Goal: Transaction & Acquisition: Obtain resource

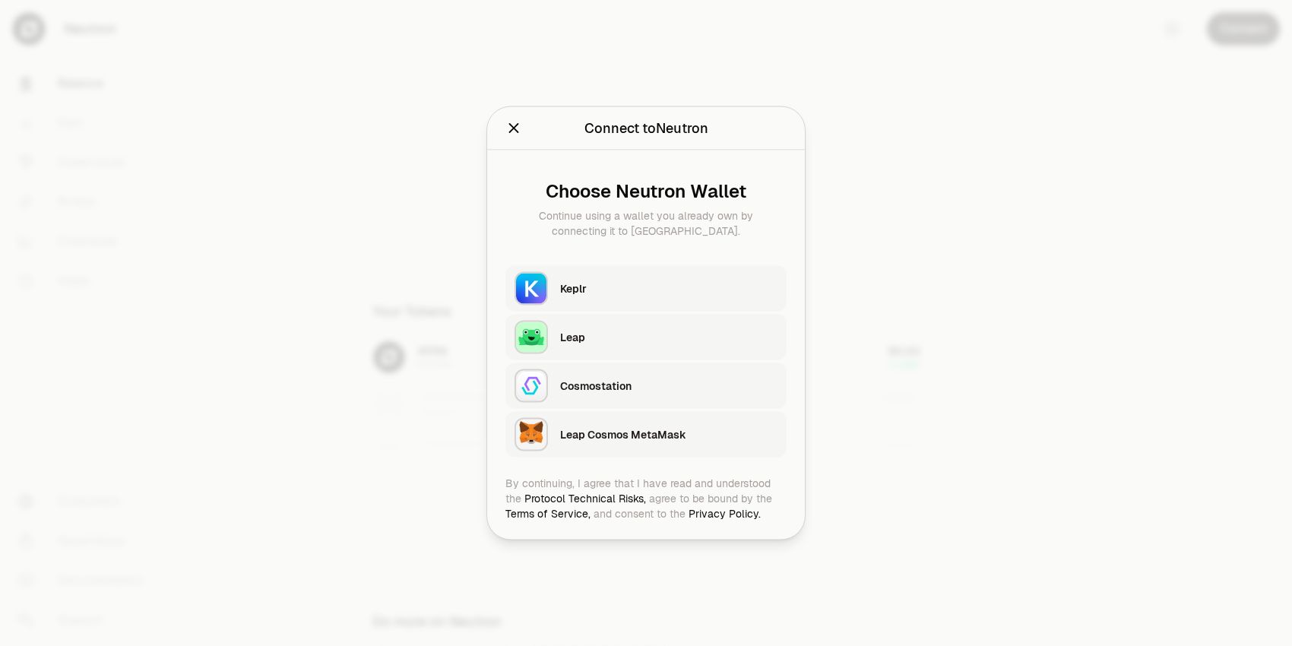
click at [702, 282] on div "Keplr" at bounding box center [668, 288] width 217 height 15
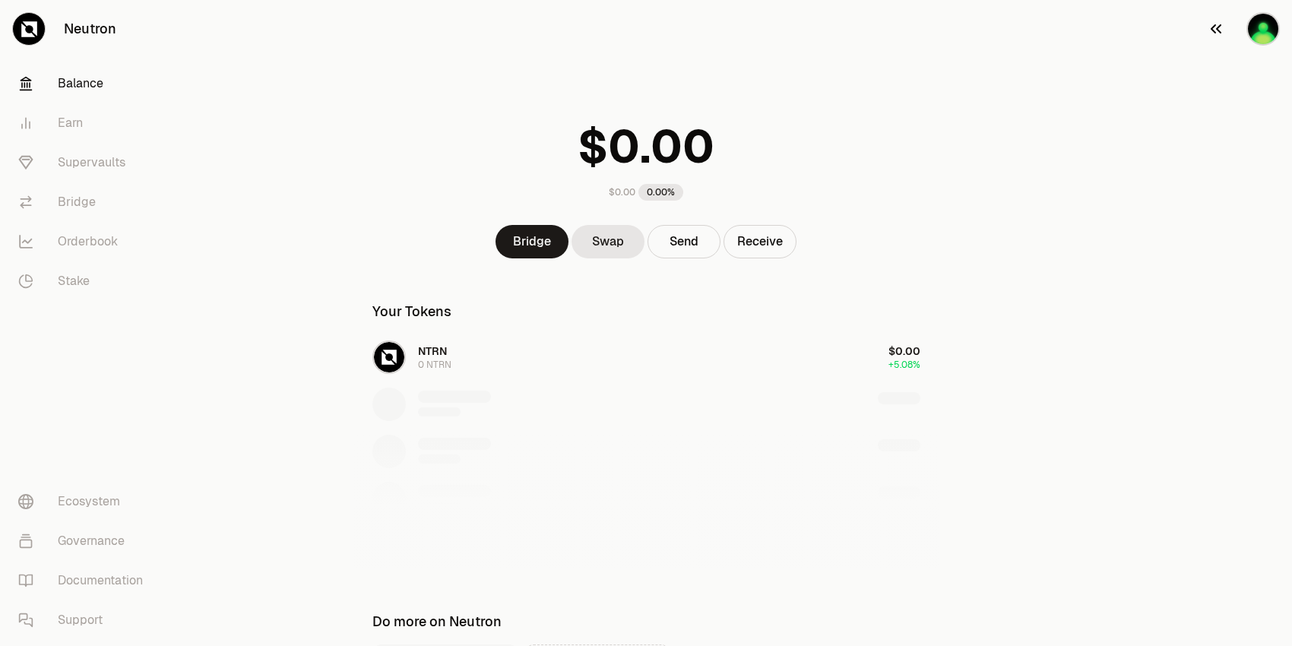
click at [1253, 40] on img "button" at bounding box center [1263, 28] width 33 height 33
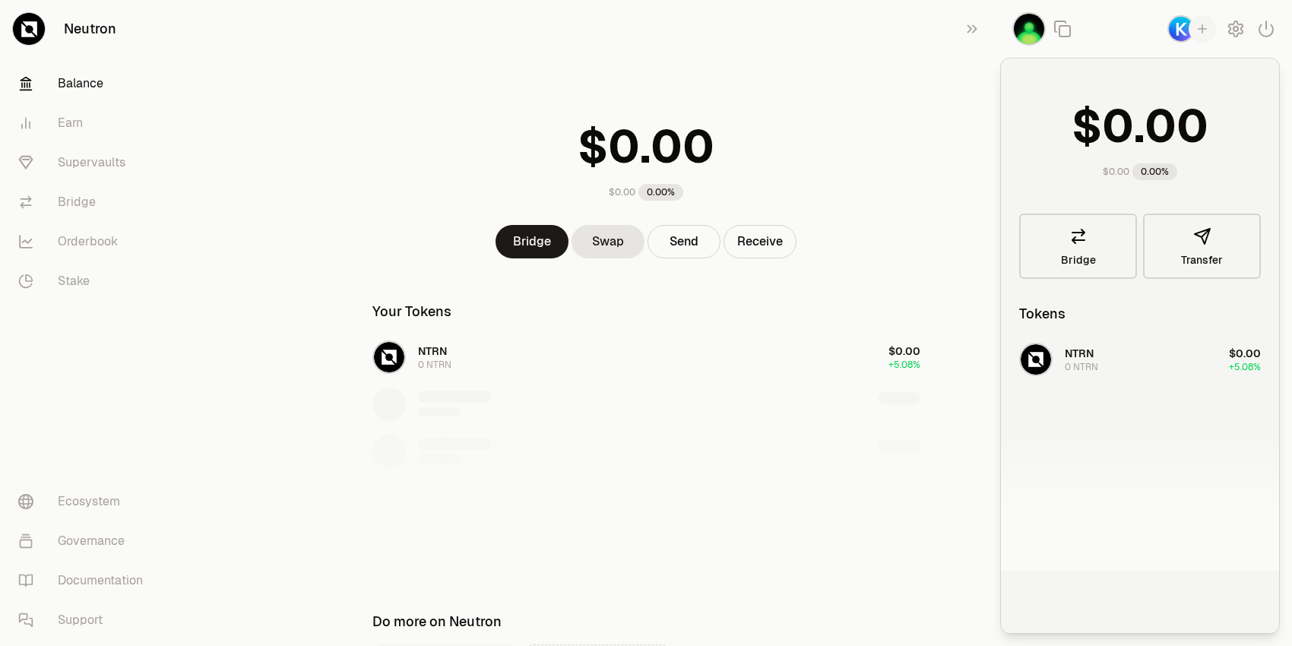
click at [1184, 35] on img "button" at bounding box center [1181, 28] width 27 height 27
click at [868, 116] on div "$0.00 0.00%" at bounding box center [646, 156] width 585 height 119
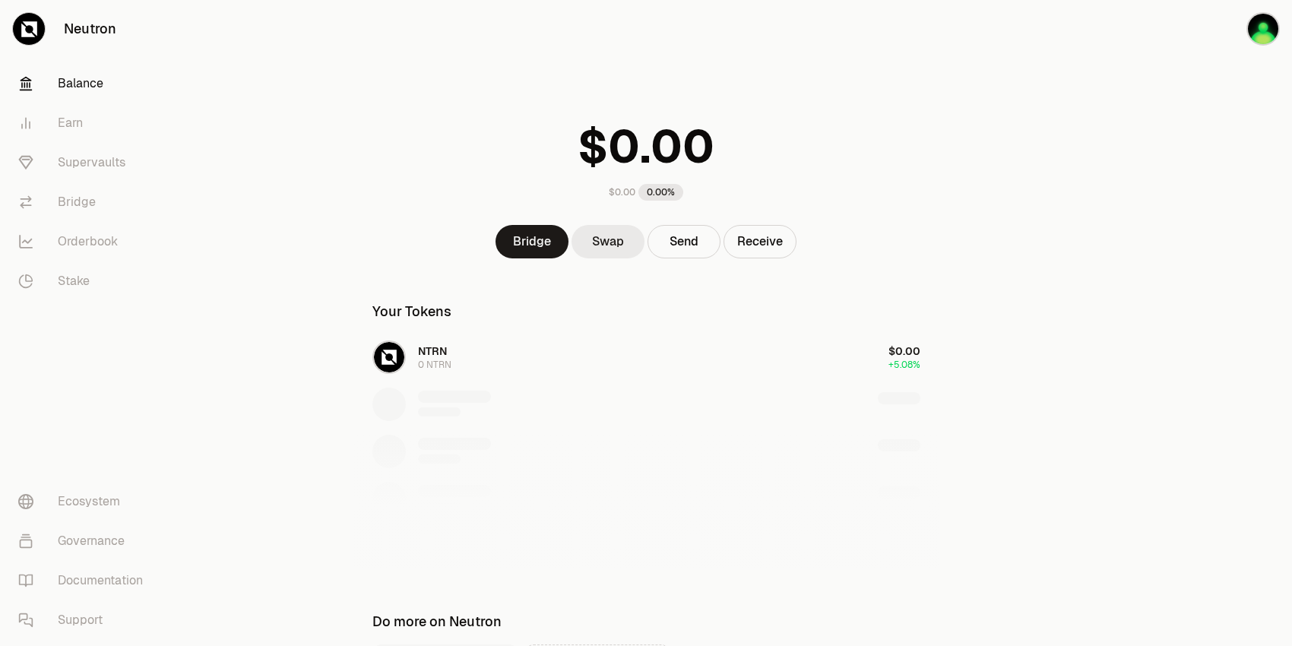
click at [626, 246] on link "Swap" at bounding box center [608, 241] width 73 height 33
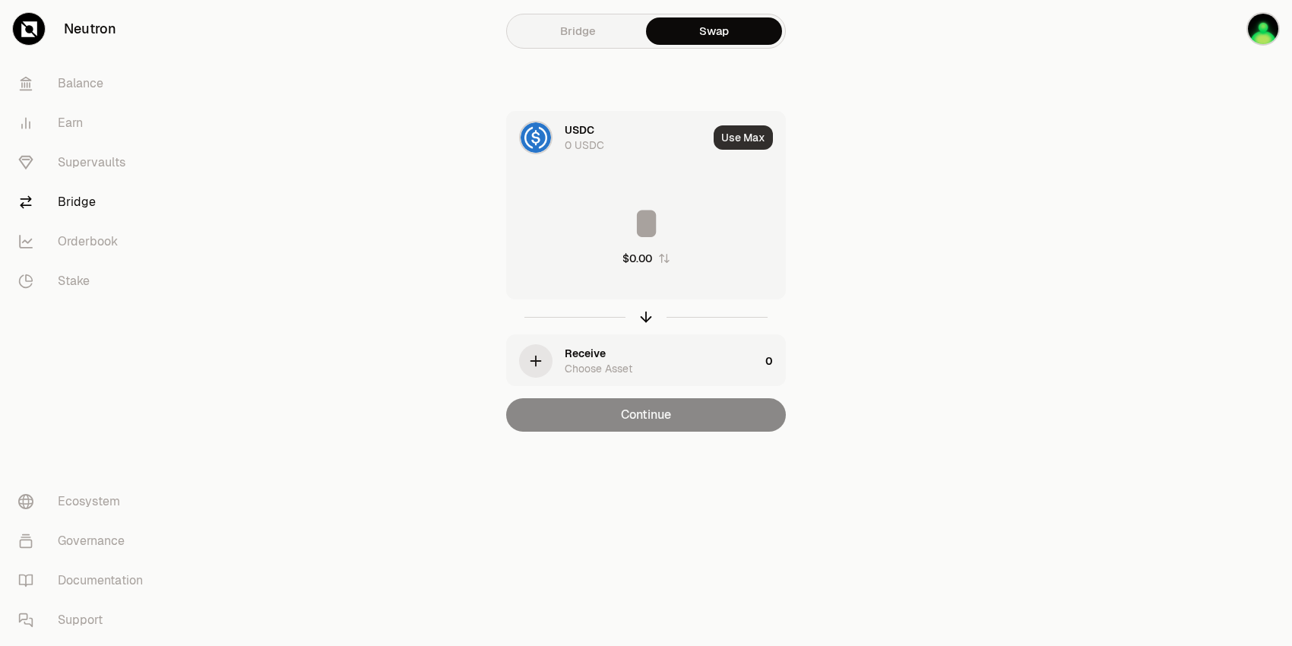
click at [758, 138] on button "Use Max" at bounding box center [743, 137] width 59 height 24
type input "*"
click at [758, 138] on div "Using Max" at bounding box center [744, 138] width 81 height 52
click at [602, 20] on link "Bridge" at bounding box center [578, 30] width 136 height 27
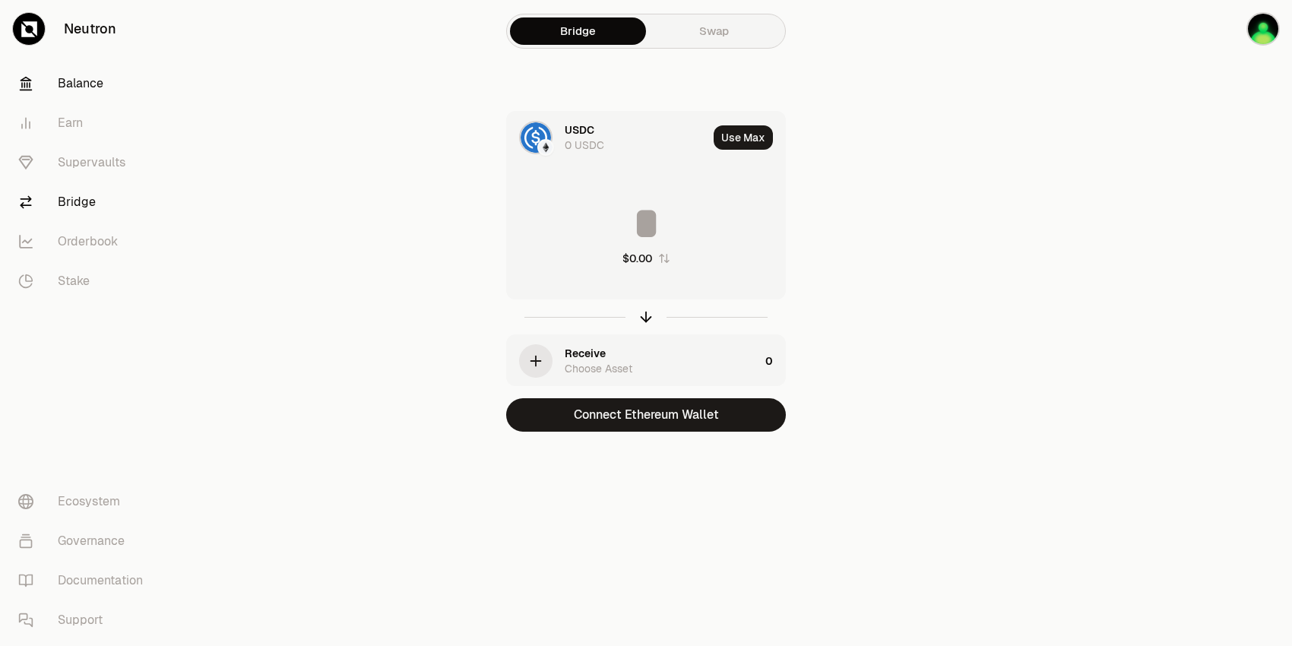
click at [67, 84] on link "Balance" at bounding box center [85, 84] width 158 height 40
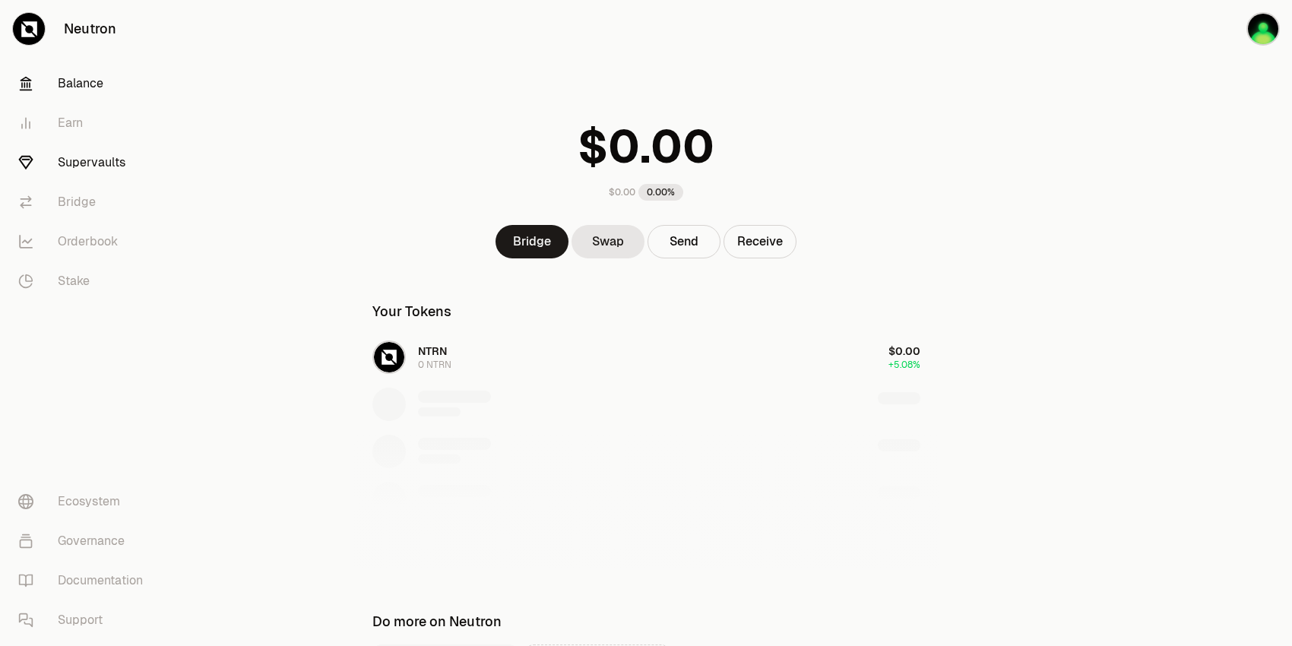
click at [97, 163] on link "Supervaults" at bounding box center [85, 163] width 158 height 40
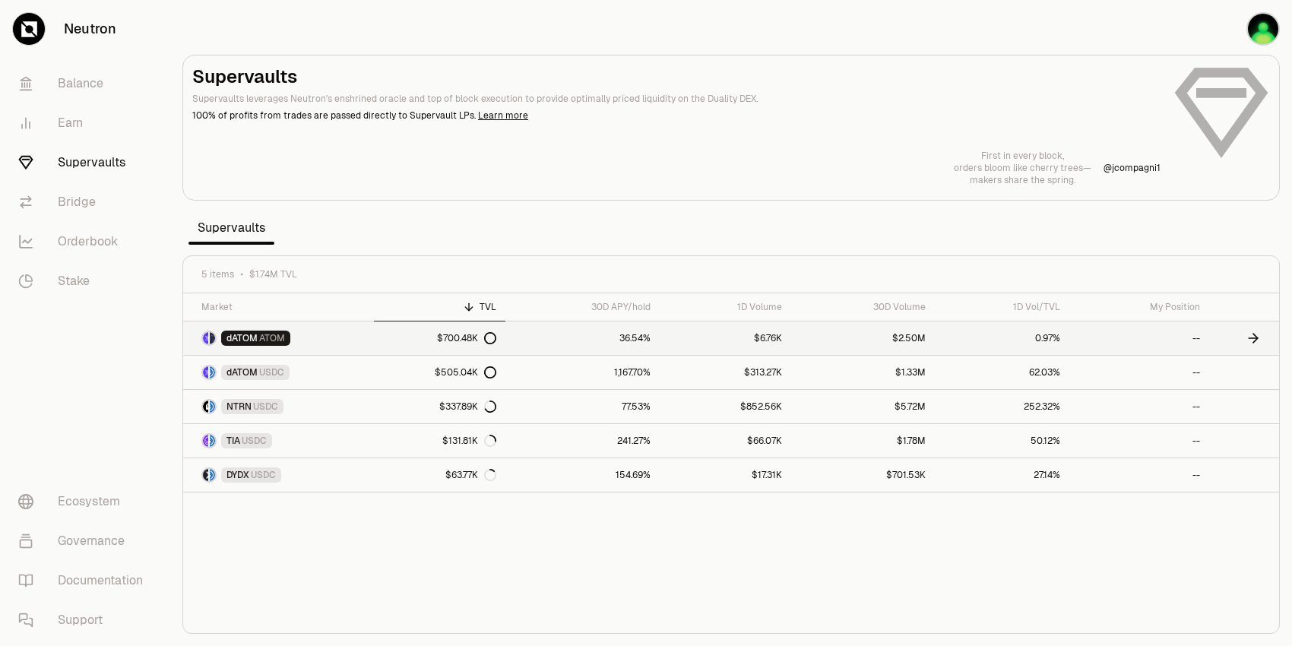
click at [499, 334] on link "$700.48K" at bounding box center [439, 338] width 131 height 33
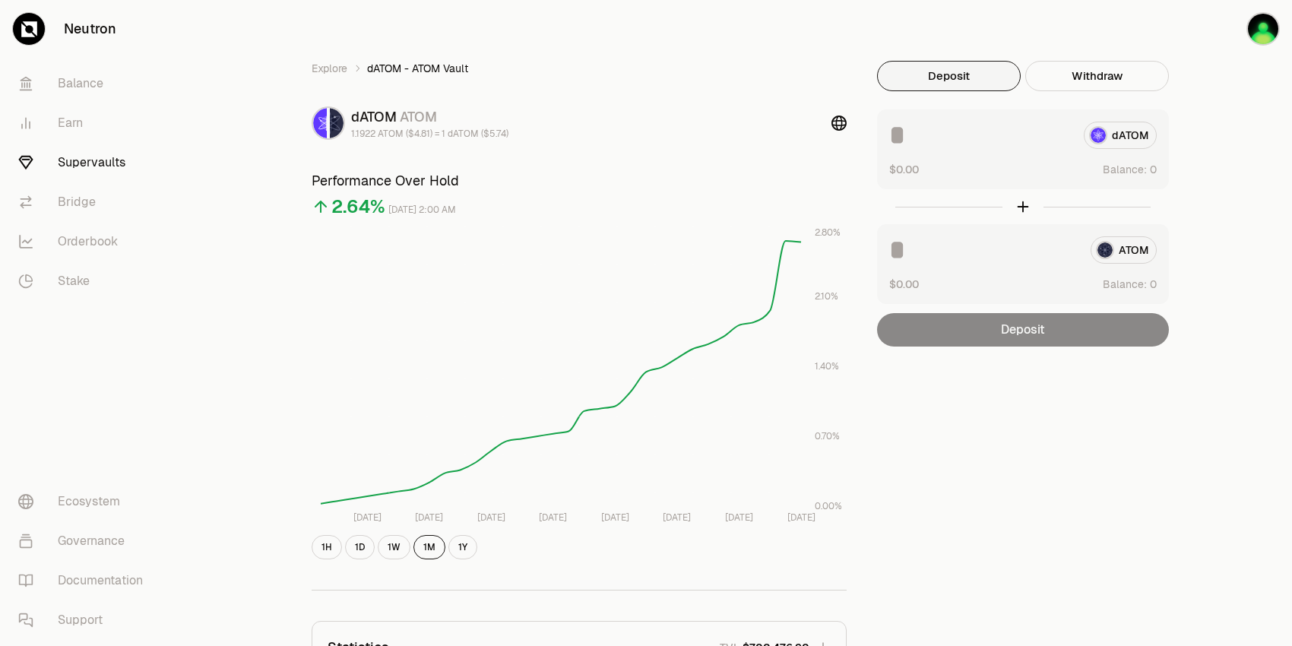
click at [1020, 208] on div at bounding box center [1023, 206] width 292 height 35
click at [1102, 128] on div "dATOM" at bounding box center [1023, 135] width 268 height 27
click at [1269, 24] on img "button" at bounding box center [1263, 28] width 33 height 33
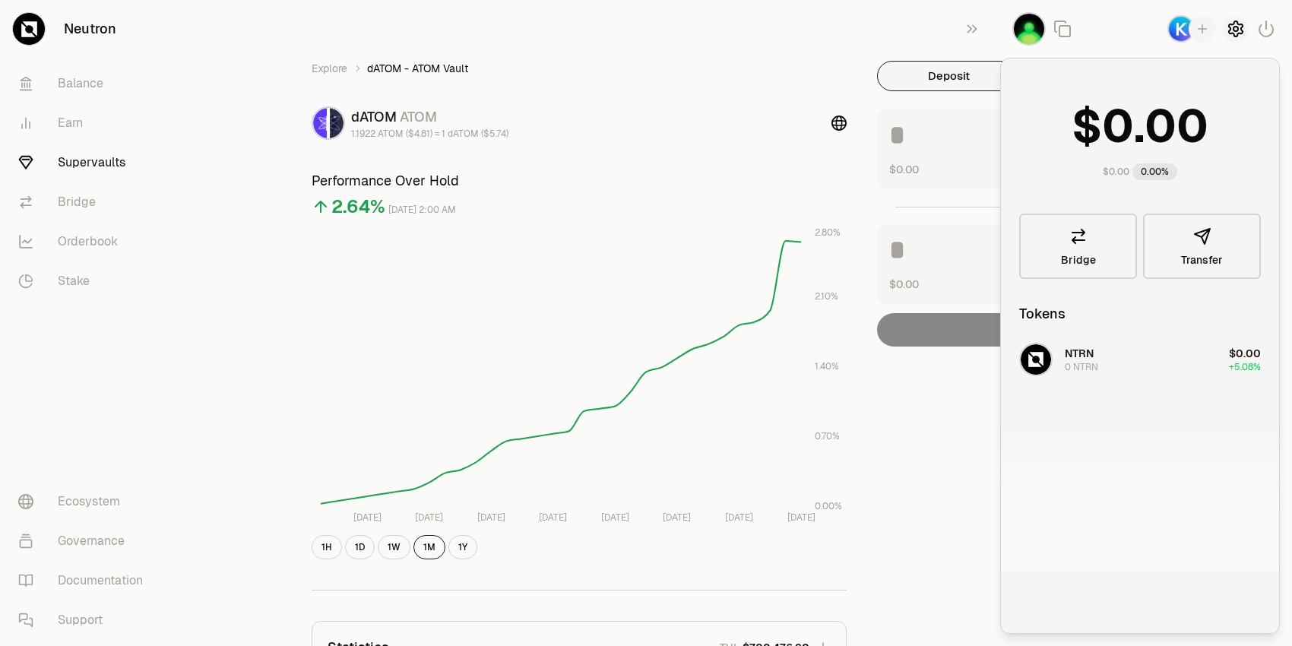
click at [1234, 27] on icon "button" at bounding box center [1236, 29] width 6 height 6
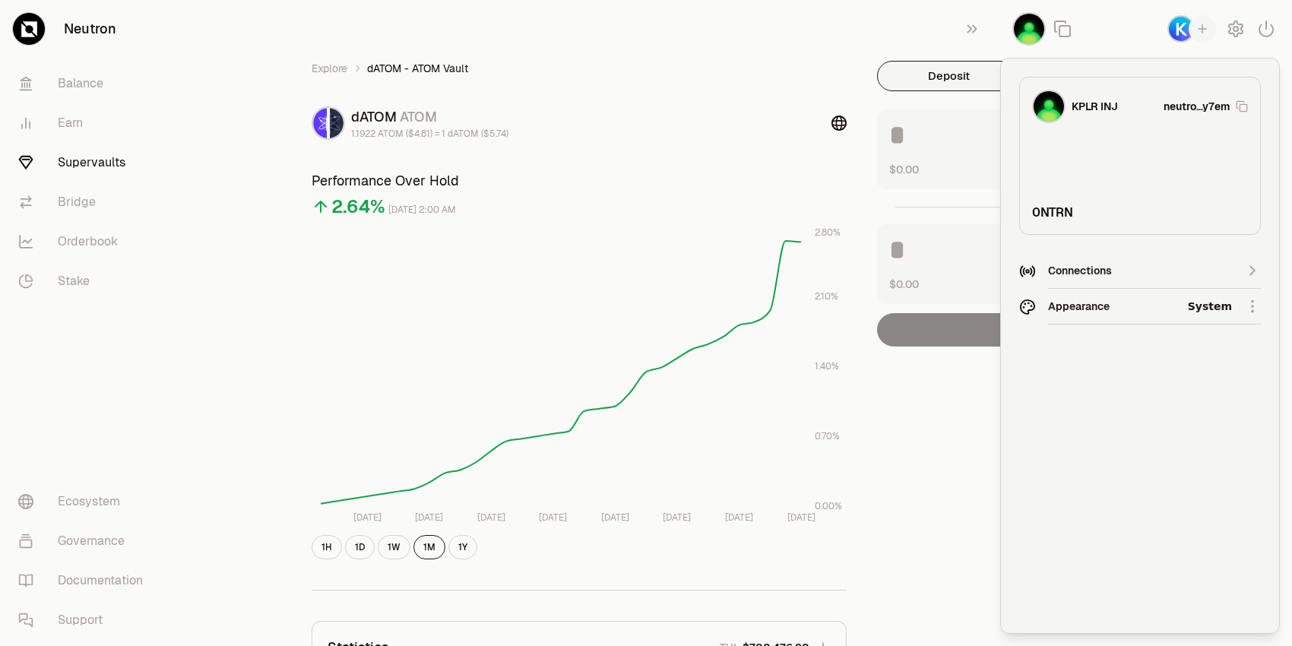
click at [1187, 257] on div "Connections" at bounding box center [1154, 271] width 213 height 36
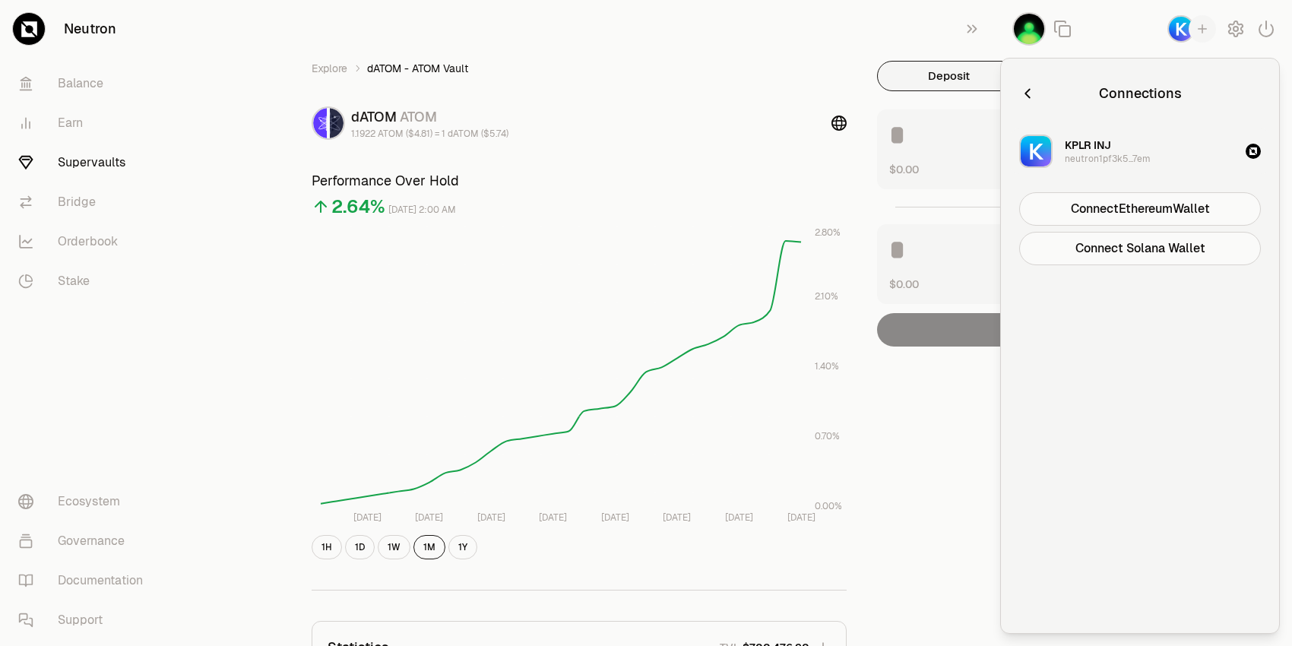
click at [1253, 151] on icon "button" at bounding box center [1254, 151] width 8 height 8
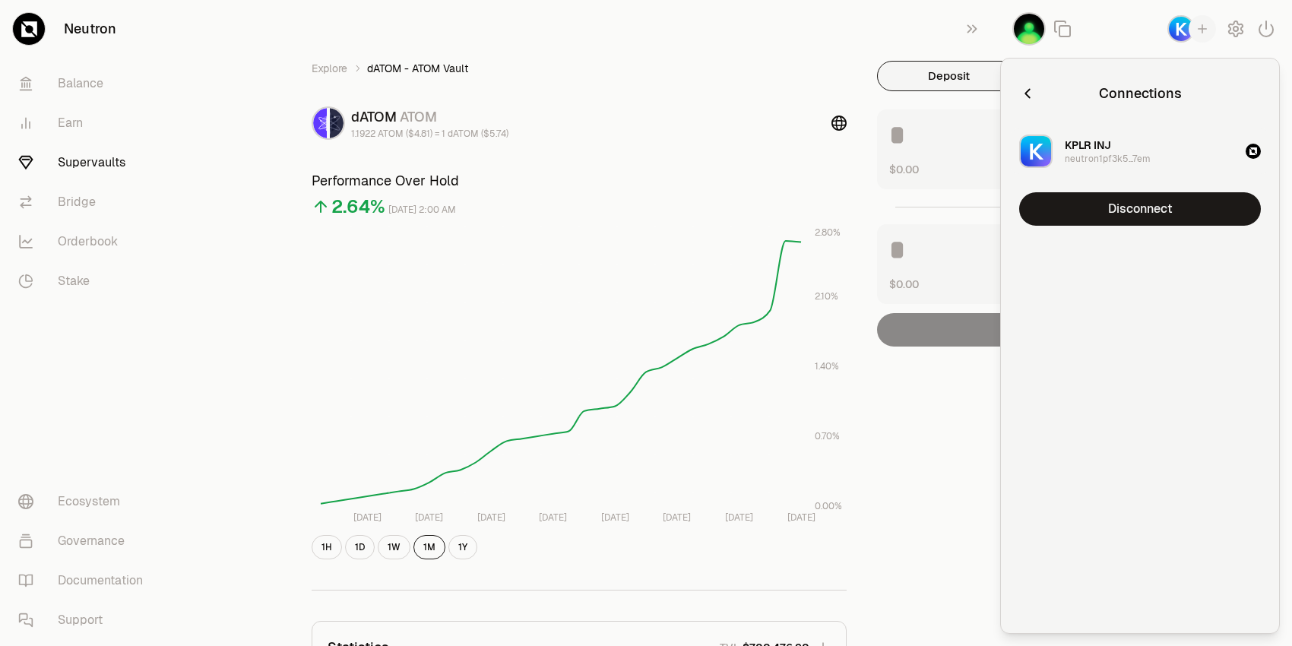
click at [1253, 151] on icon "button" at bounding box center [1254, 151] width 8 height 8
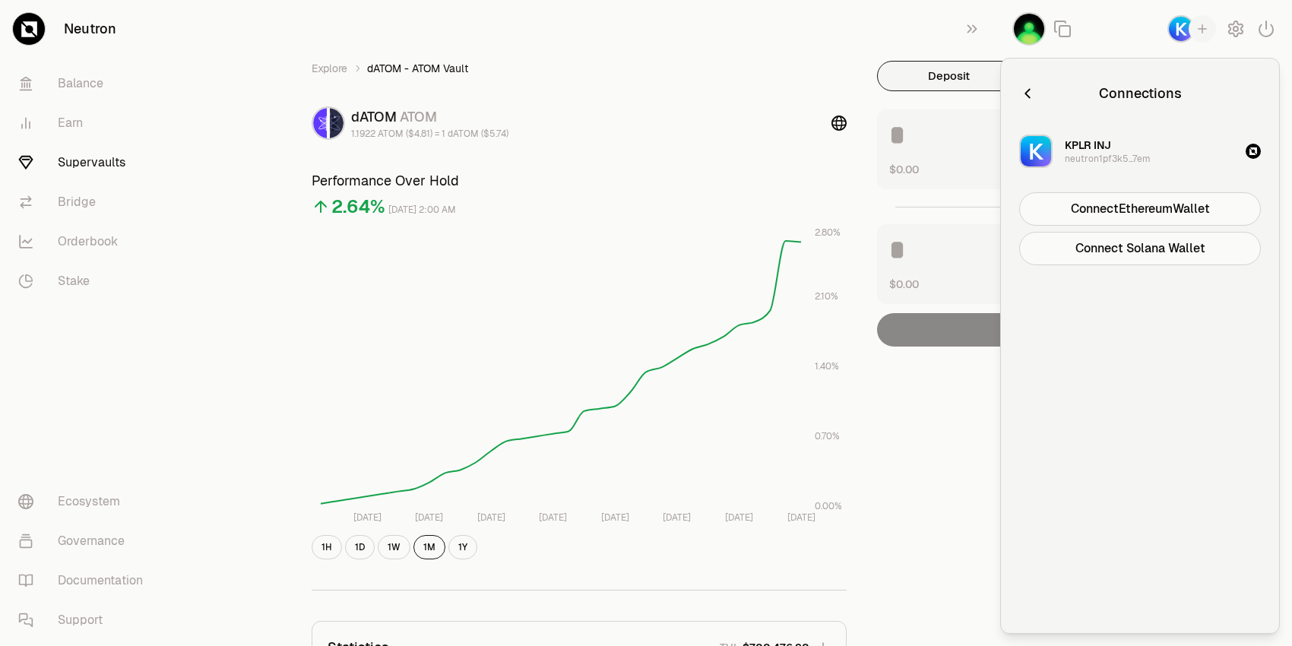
click at [1038, 86] on div at bounding box center [1056, 93] width 74 height 21
click at [1032, 89] on icon "button" at bounding box center [1027, 93] width 17 height 17
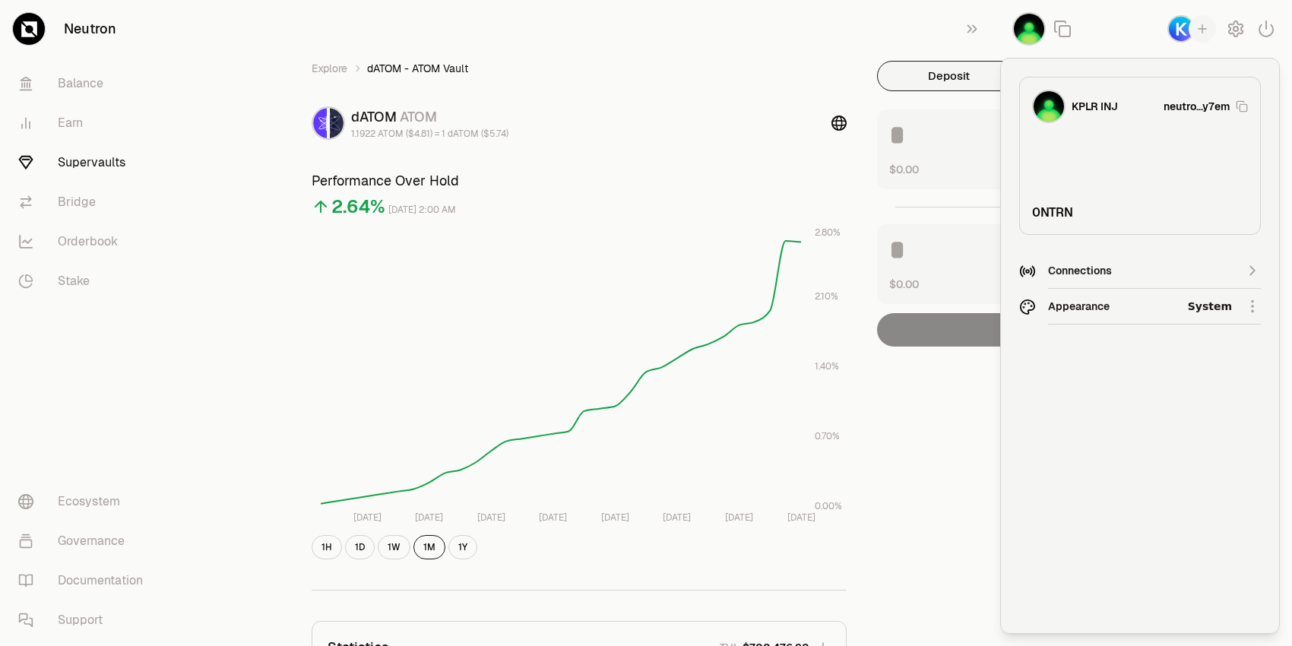
click at [756, 94] on div "Explore dATOM - ATOM Vault dATOM ATOM 1.1922 ATOM ($4.81) = 1 dATOM ($5.74) Per…" at bounding box center [579, 497] width 572 height 872
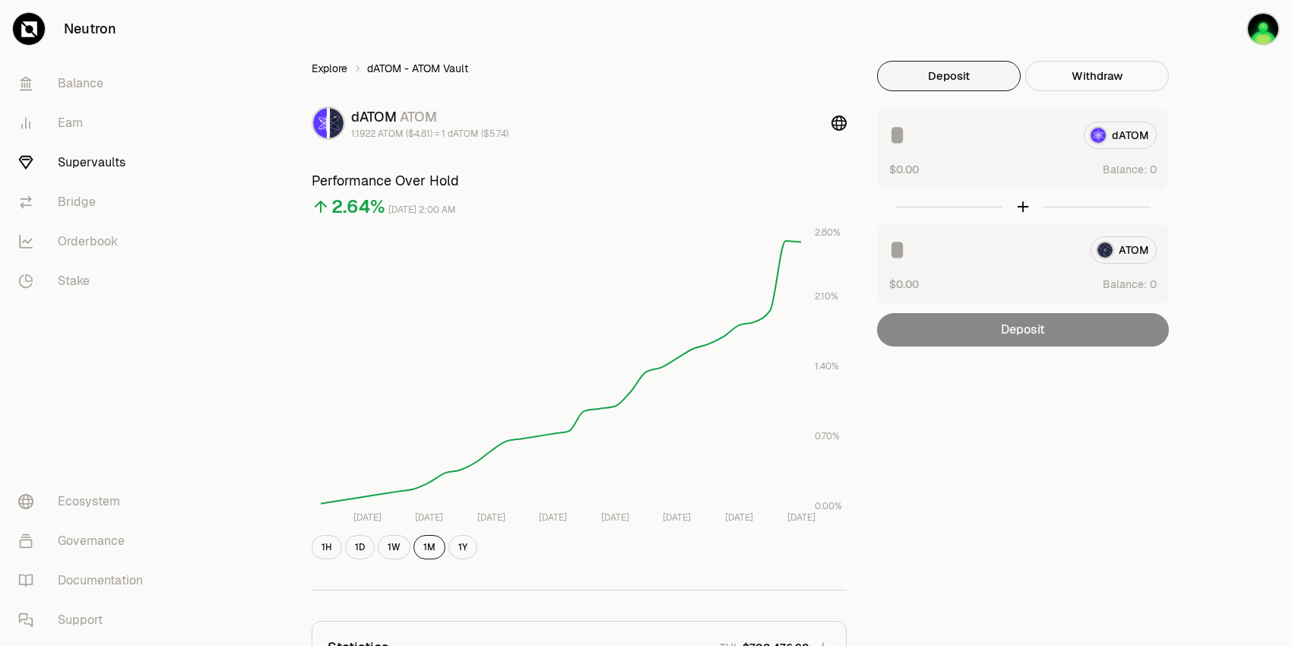
click at [340, 64] on link "Explore" at bounding box center [330, 68] width 36 height 15
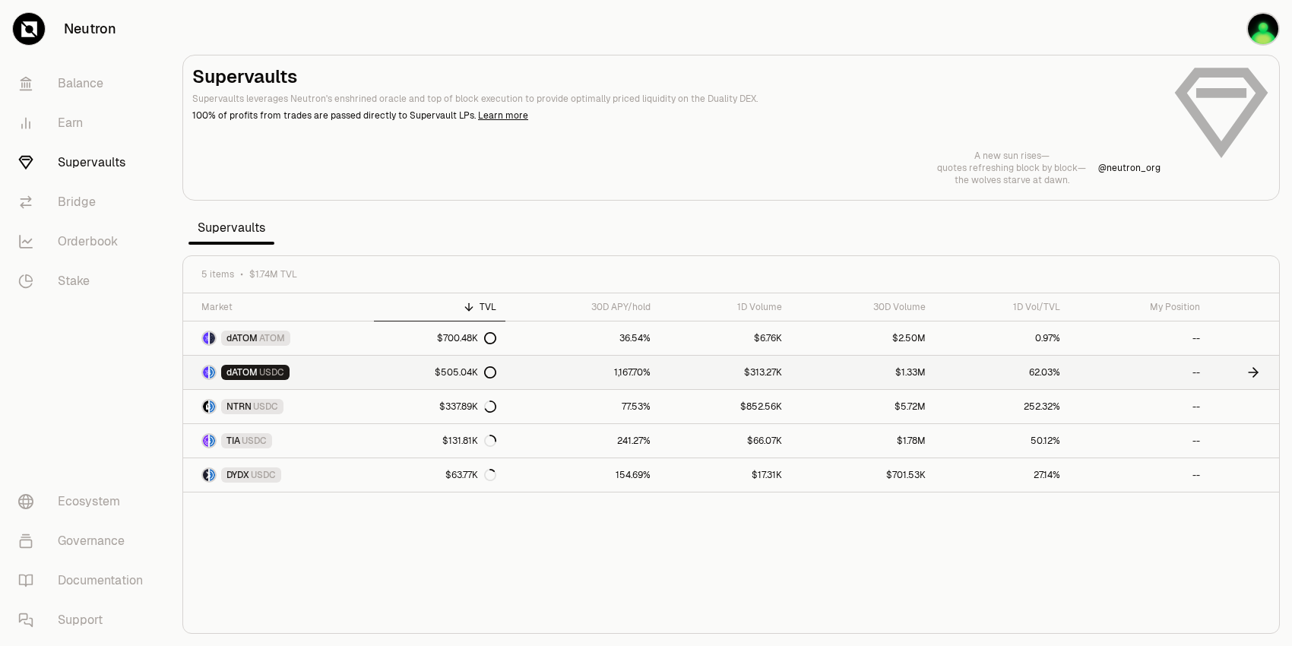
click at [566, 376] on link "1,167.70%" at bounding box center [582, 372] width 155 height 33
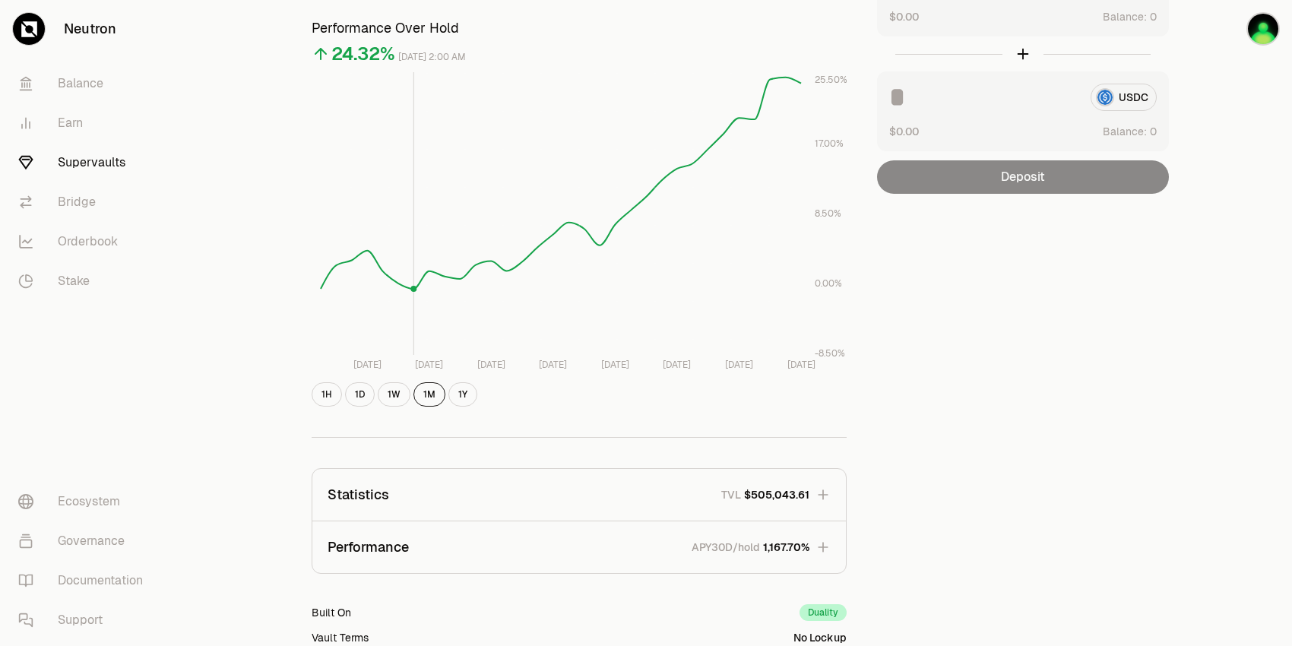
scroll to position [347, 0]
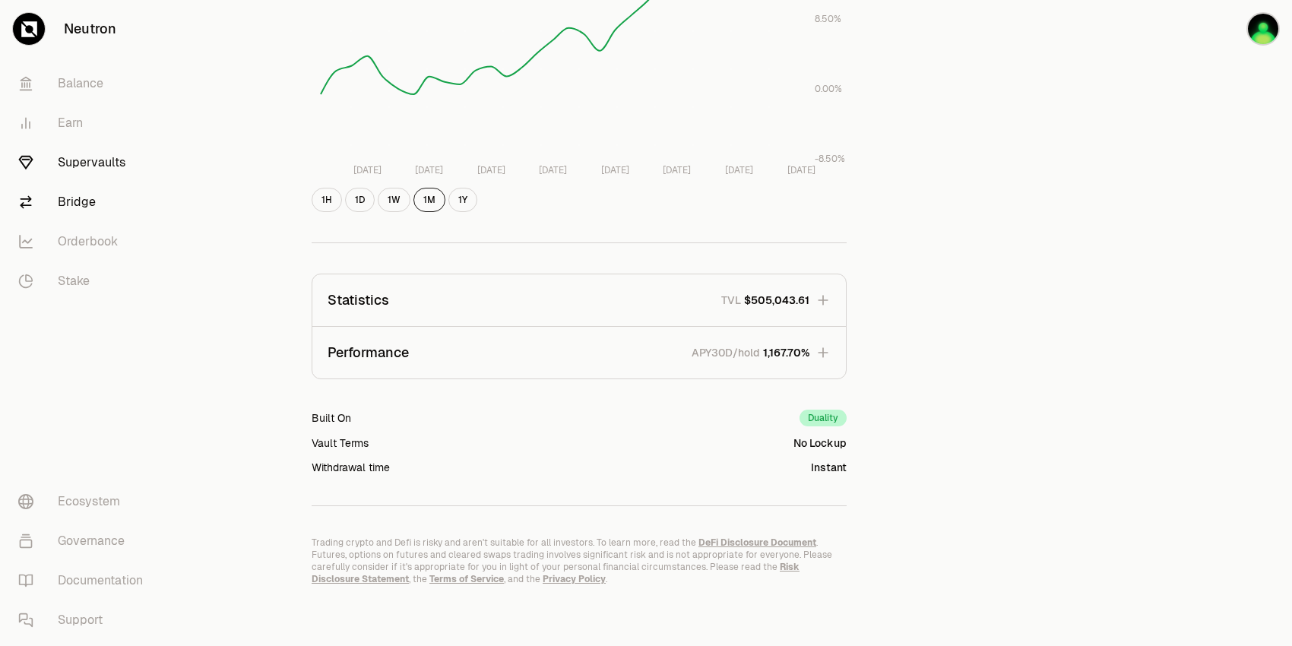
click at [114, 196] on link "Bridge" at bounding box center [85, 202] width 158 height 40
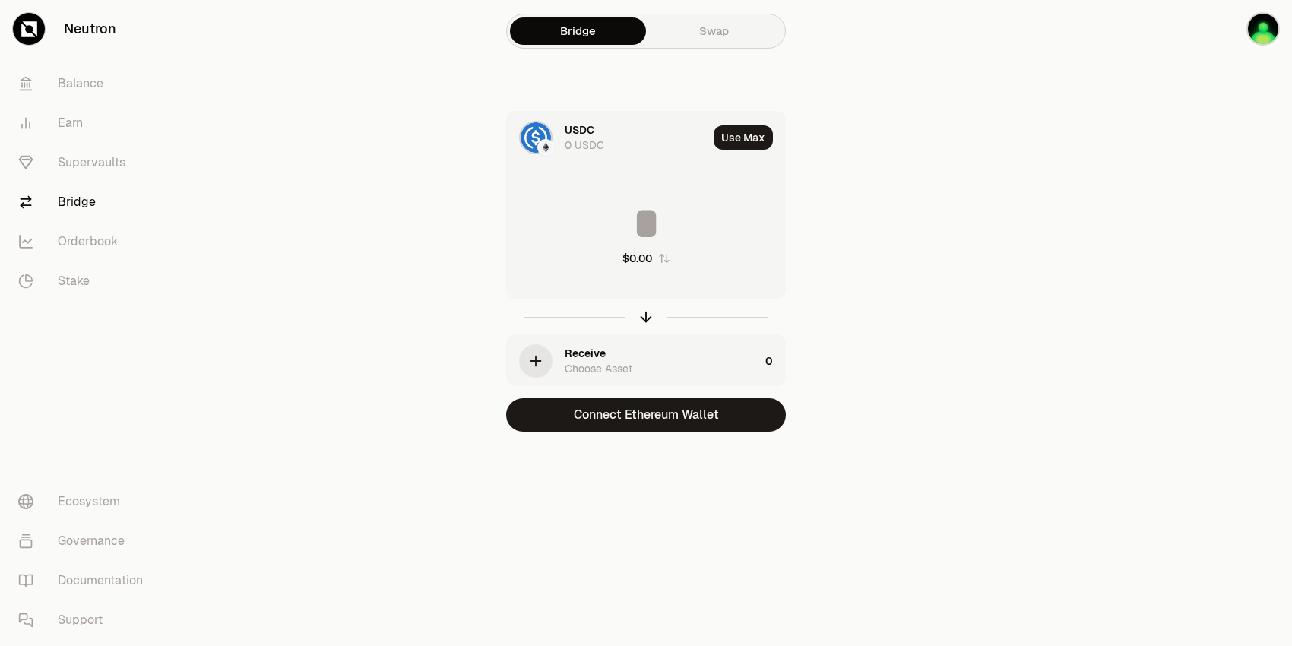
click at [579, 138] on div "0 USDC" at bounding box center [585, 145] width 40 height 15
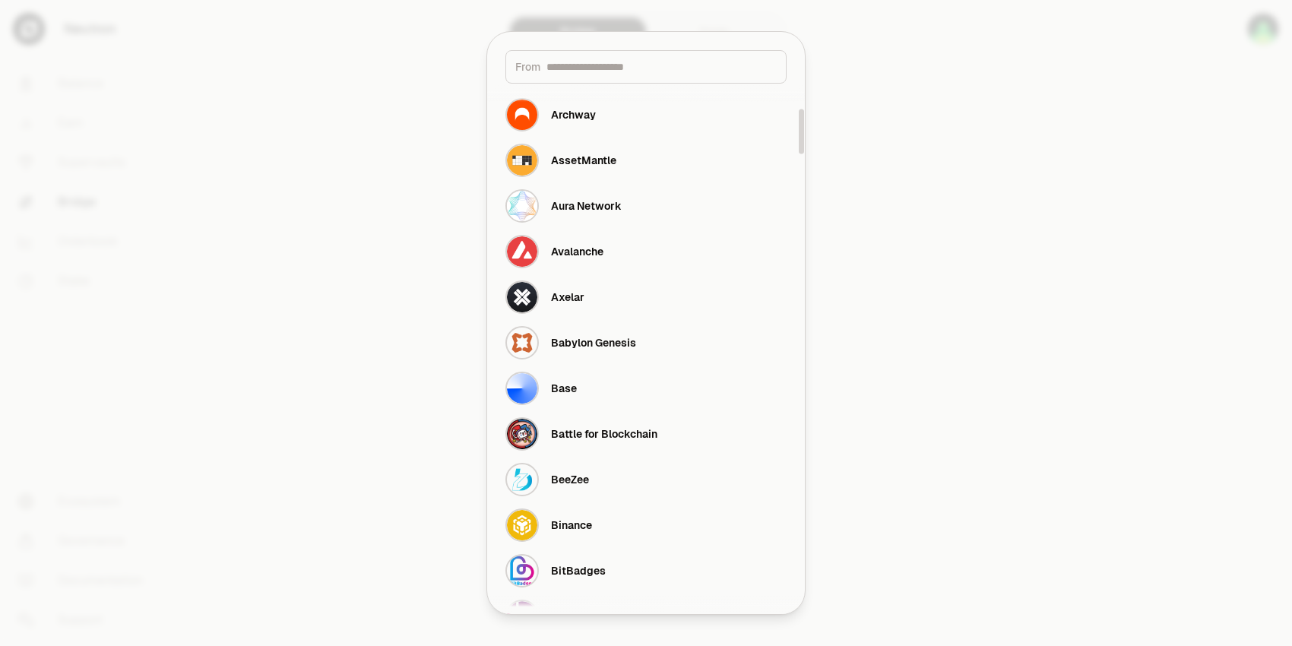
scroll to position [293, 0]
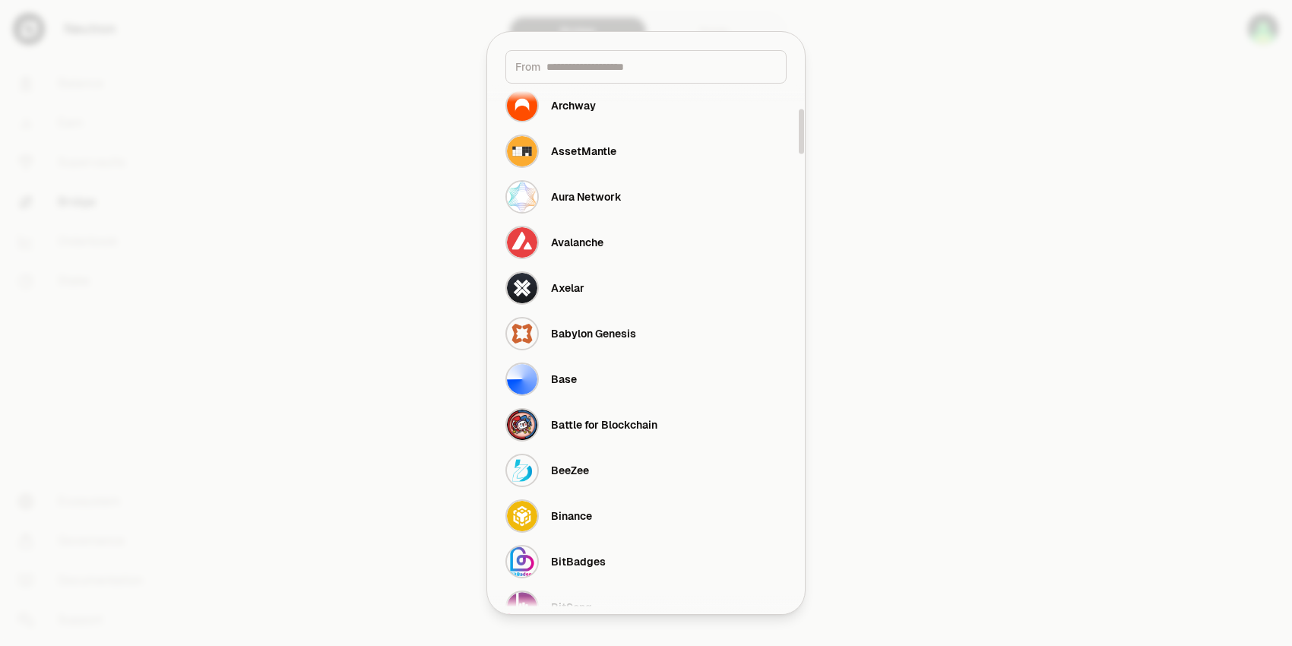
click at [899, 472] on div at bounding box center [646, 323] width 1292 height 646
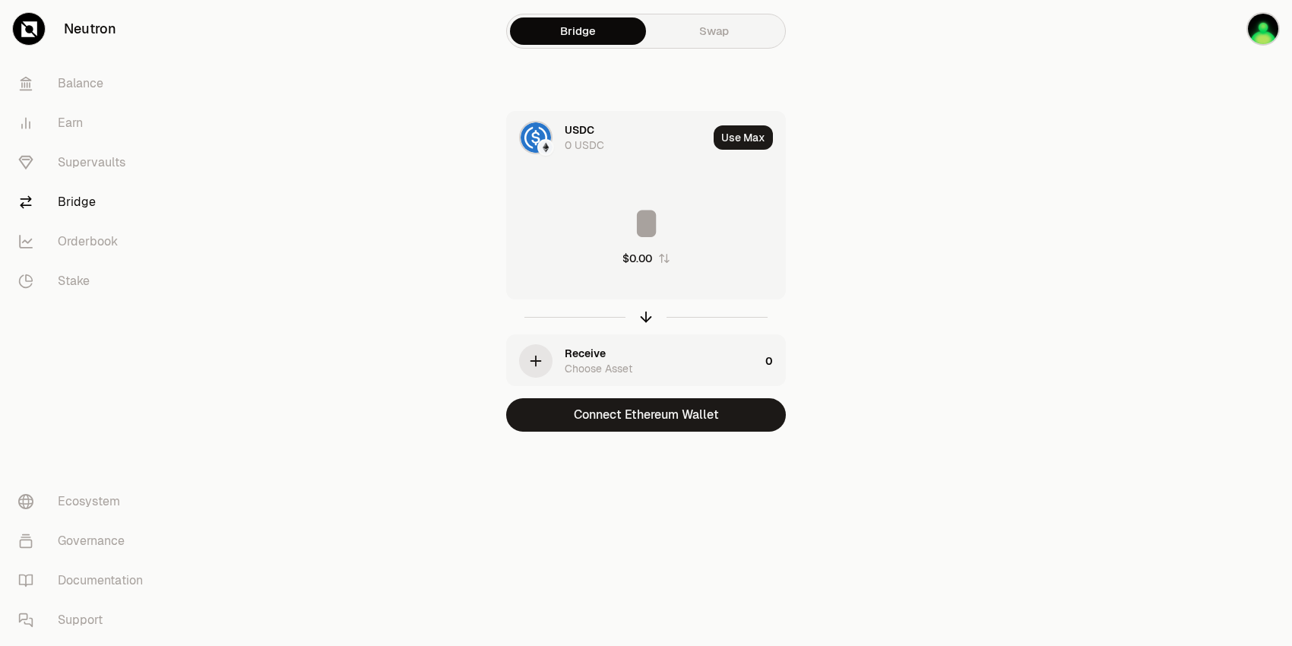
click at [91, 33] on link "Neutron" at bounding box center [85, 29] width 170 height 58
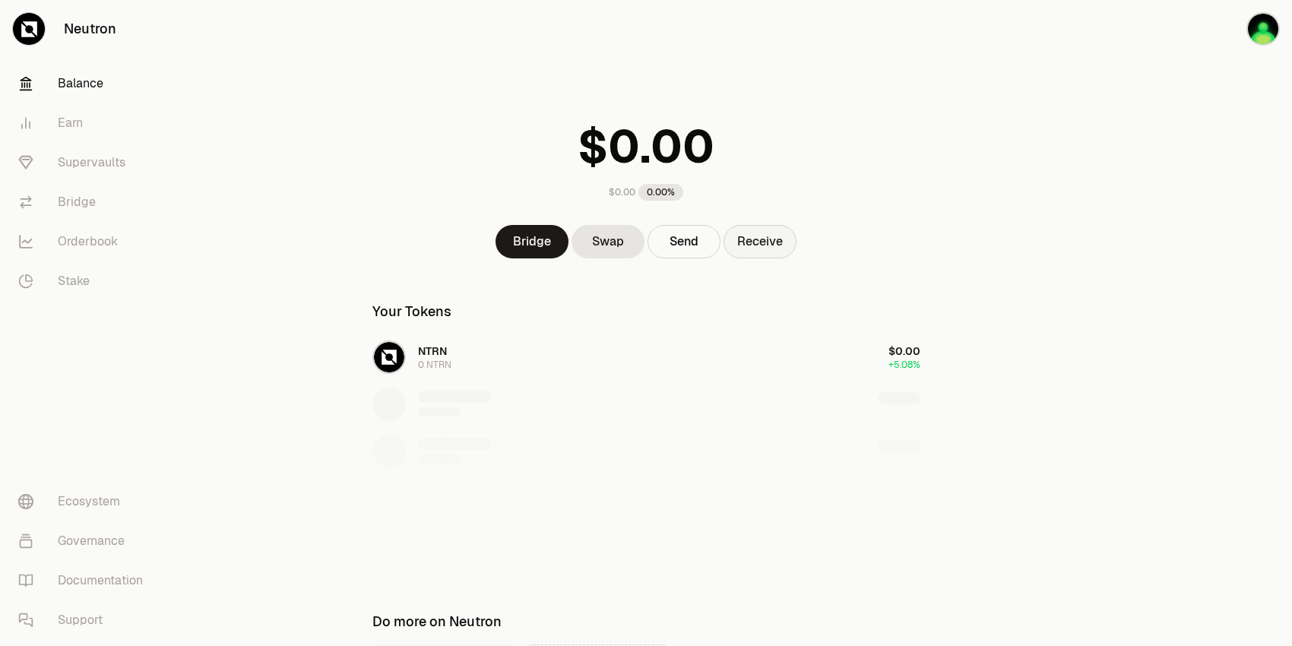
click at [743, 236] on button "Receive" at bounding box center [760, 241] width 73 height 33
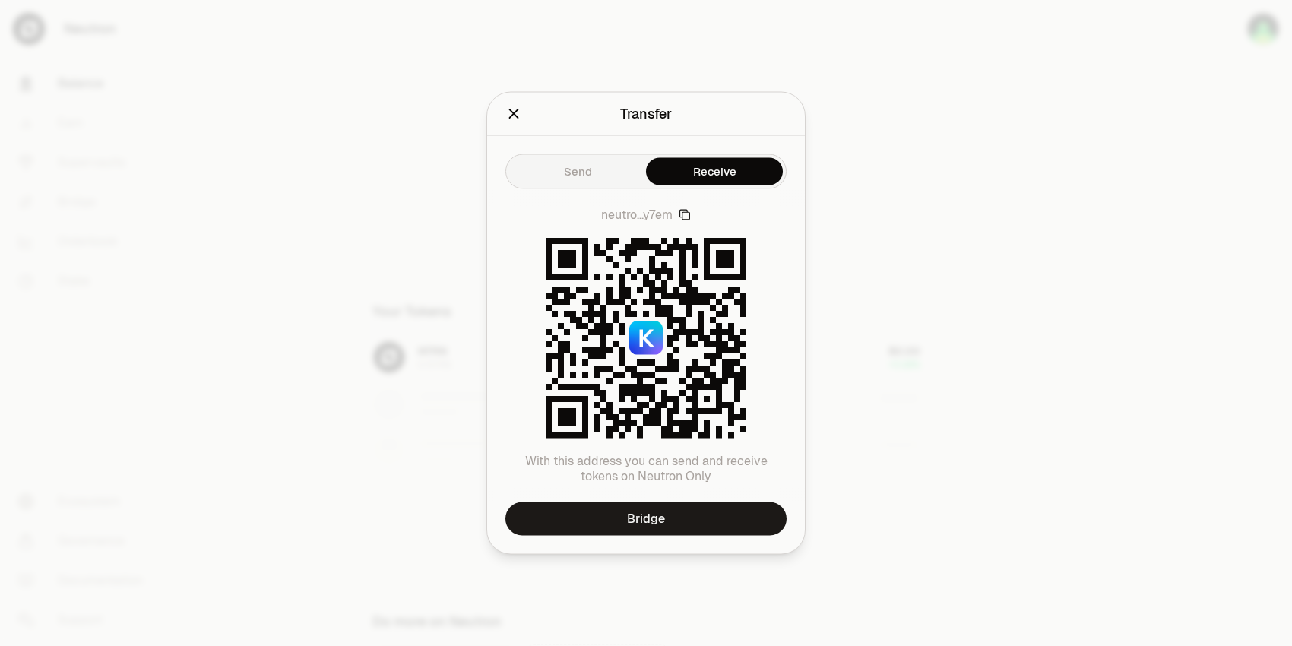
click at [588, 176] on button "Send" at bounding box center [577, 171] width 137 height 27
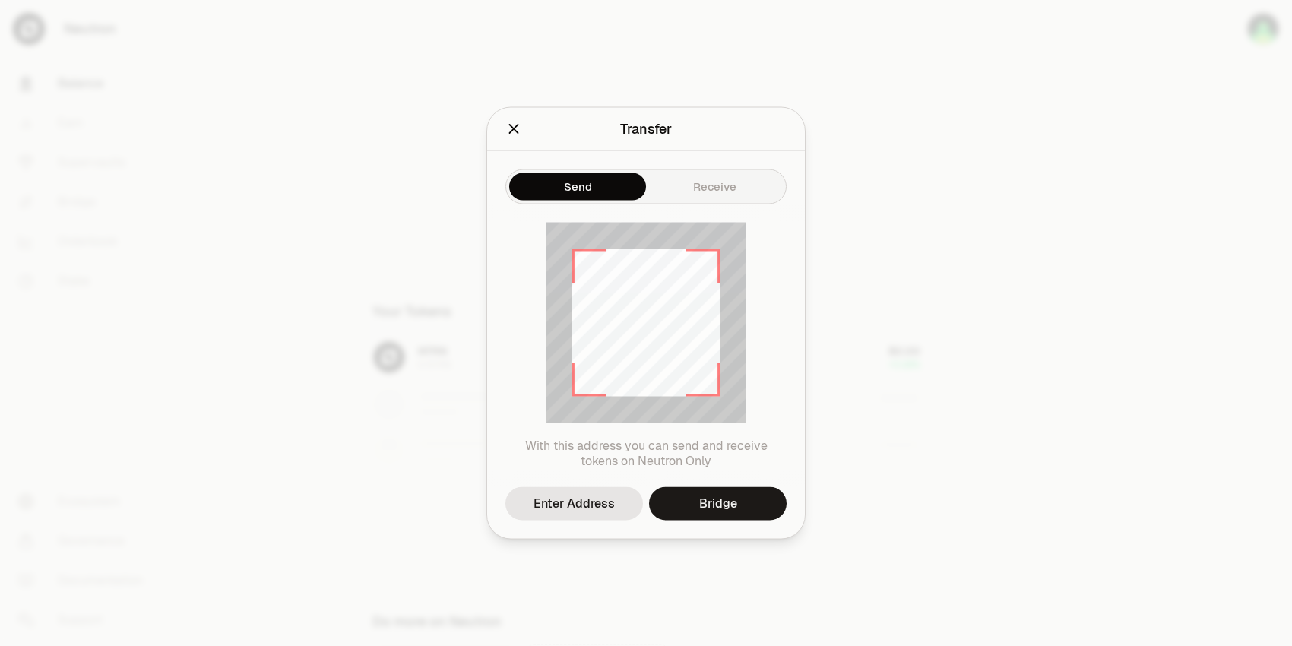
click at [511, 121] on icon "Close" at bounding box center [513, 129] width 17 height 17
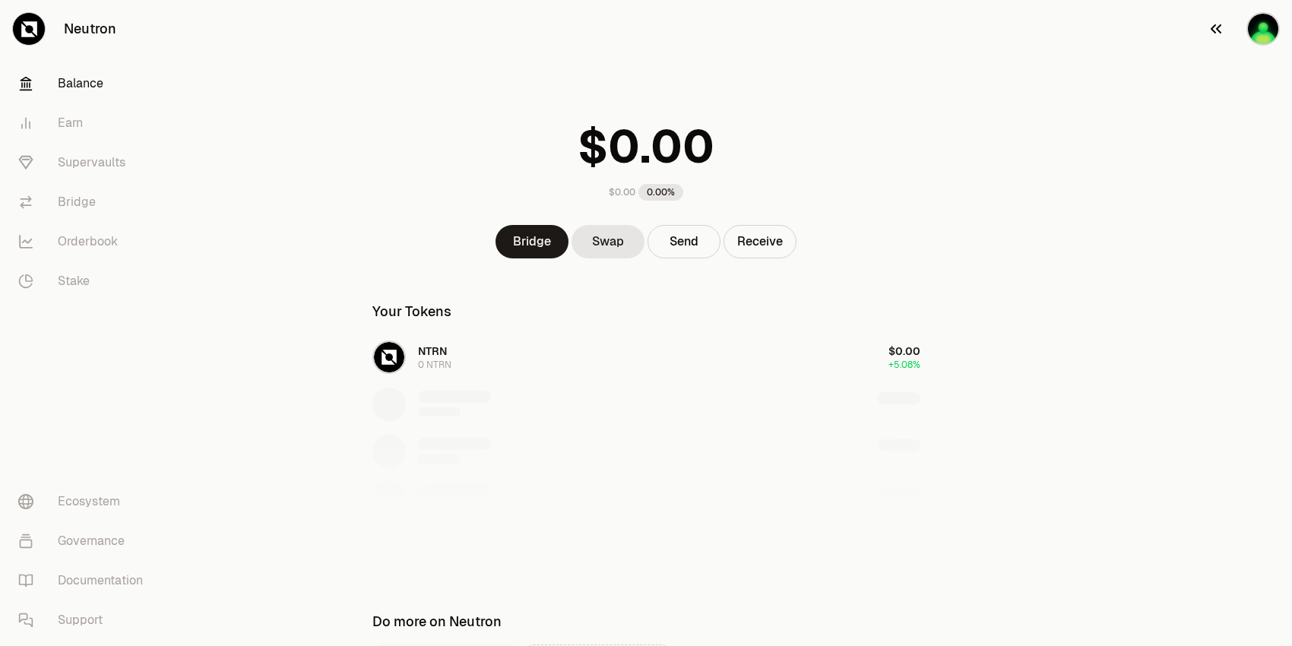
click at [1274, 25] on img "button" at bounding box center [1263, 28] width 33 height 33
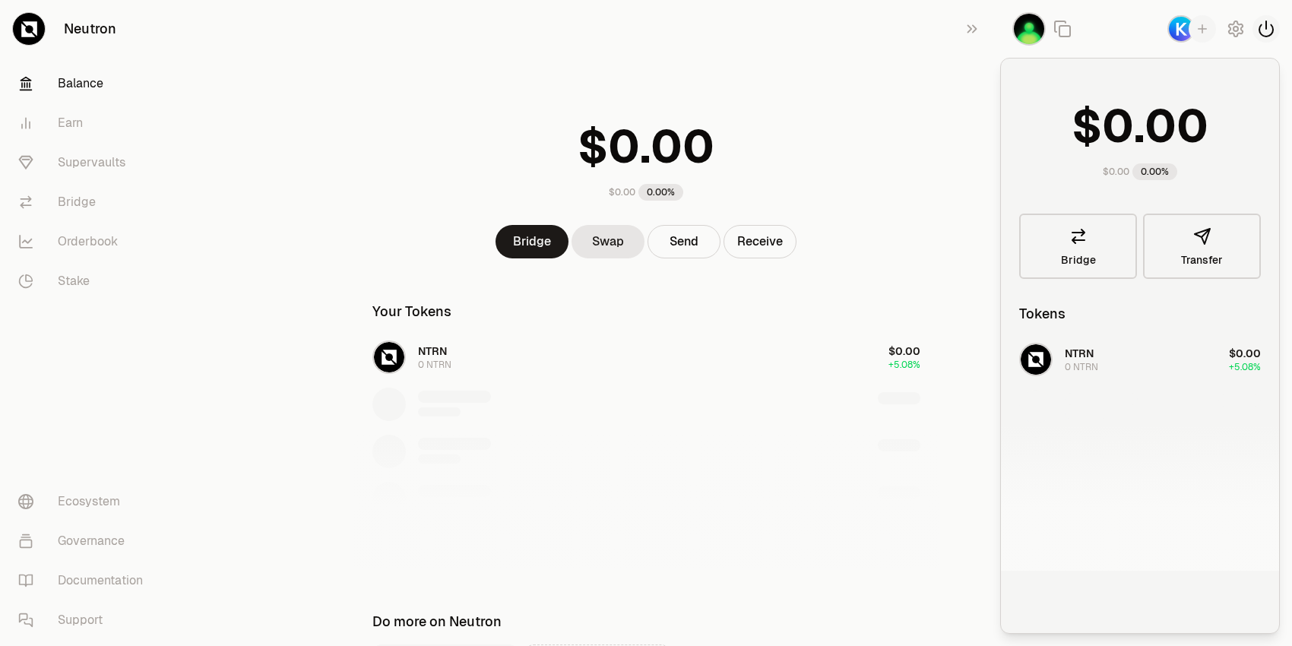
click at [1269, 27] on icon "button" at bounding box center [1266, 29] width 18 height 18
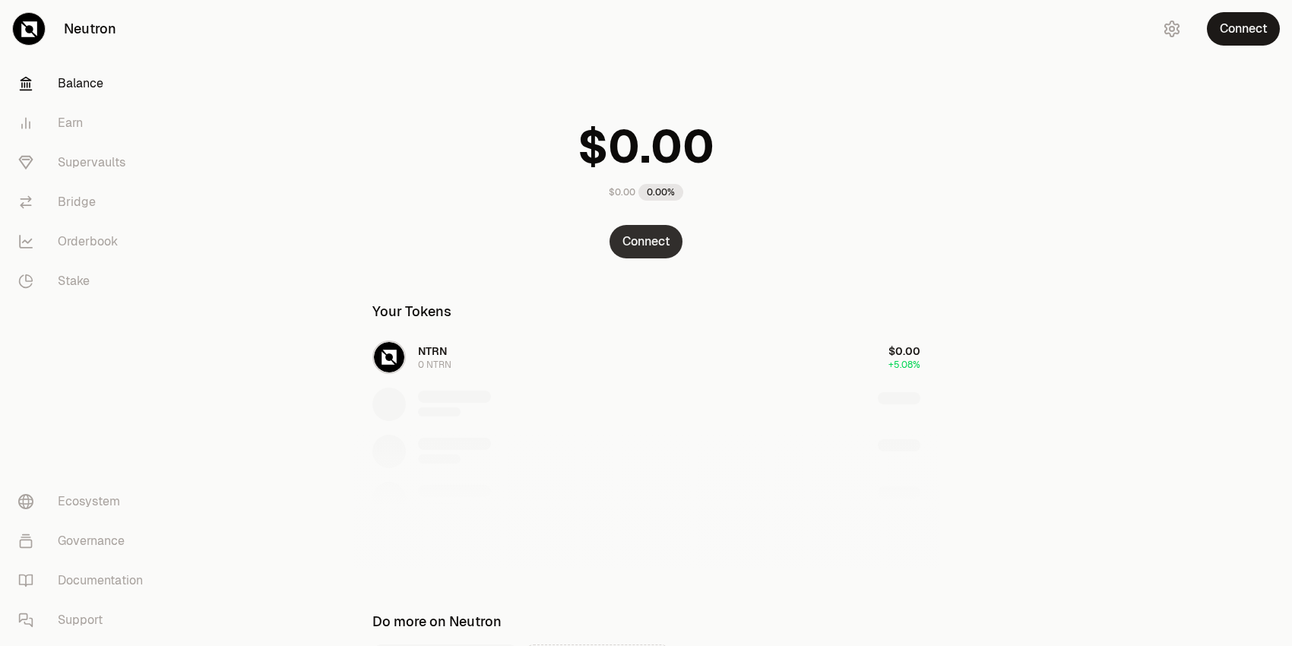
click at [645, 239] on button "Connect" at bounding box center [646, 241] width 73 height 33
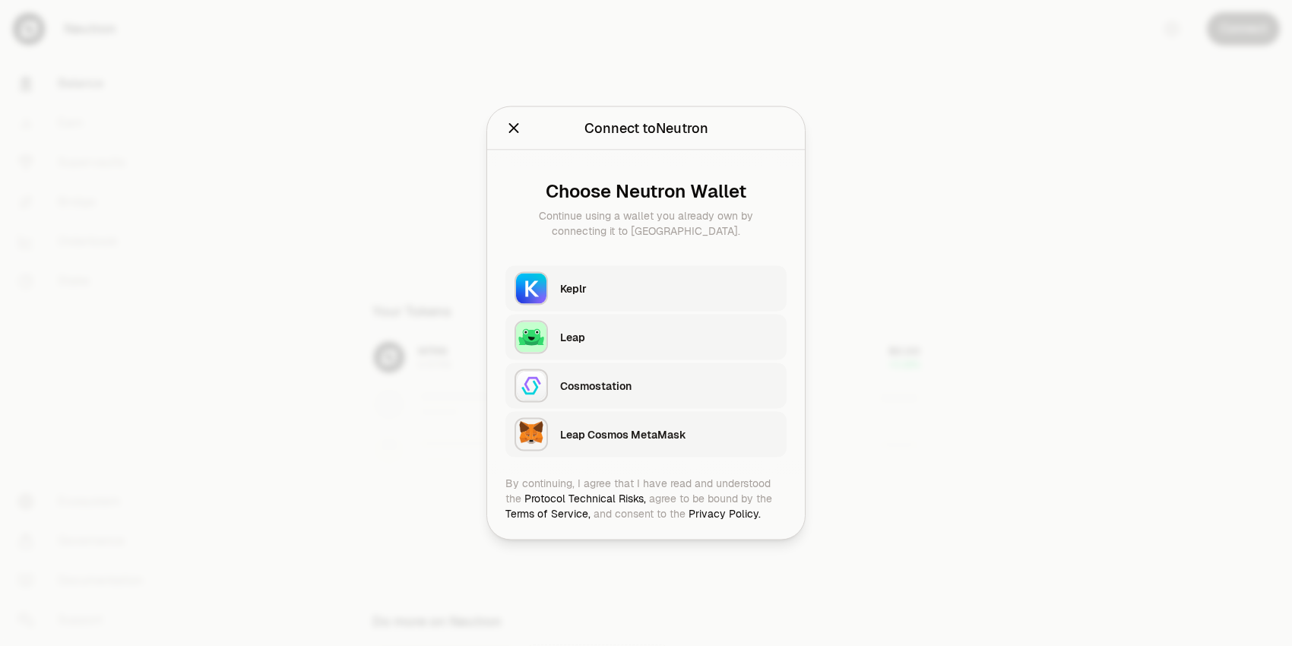
click at [568, 298] on div "Keplr" at bounding box center [668, 288] width 217 height 23
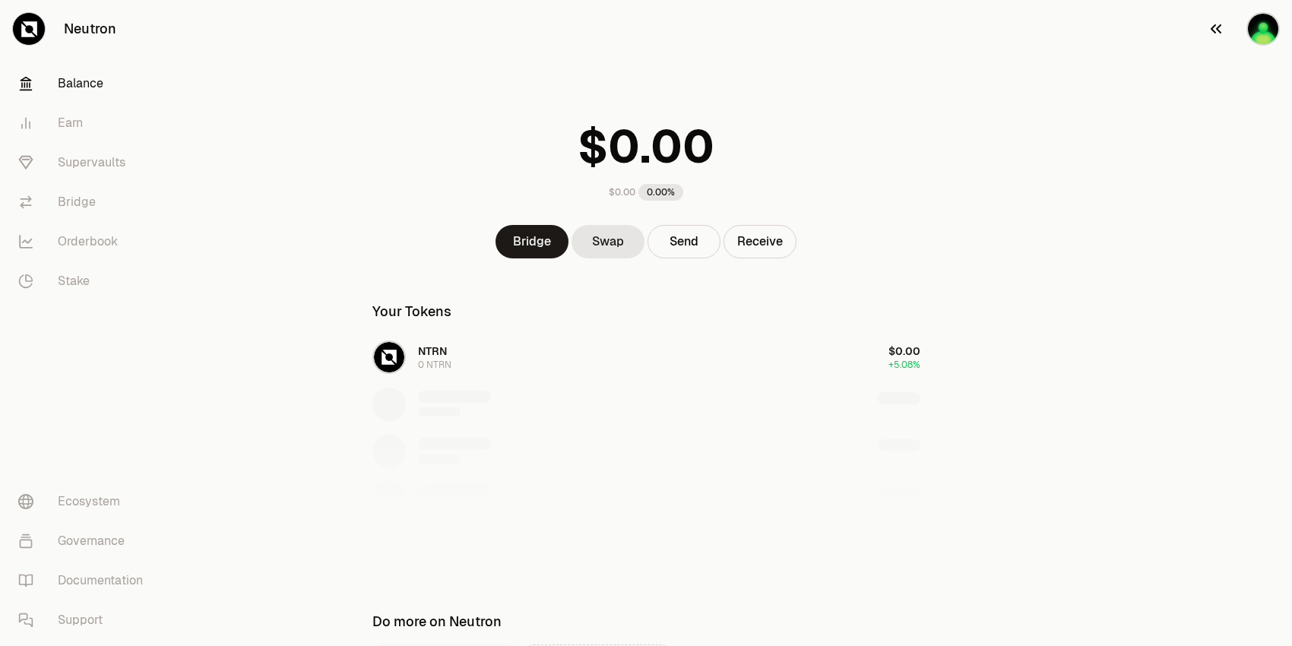
click at [1257, 30] on img "button" at bounding box center [1263, 28] width 33 height 33
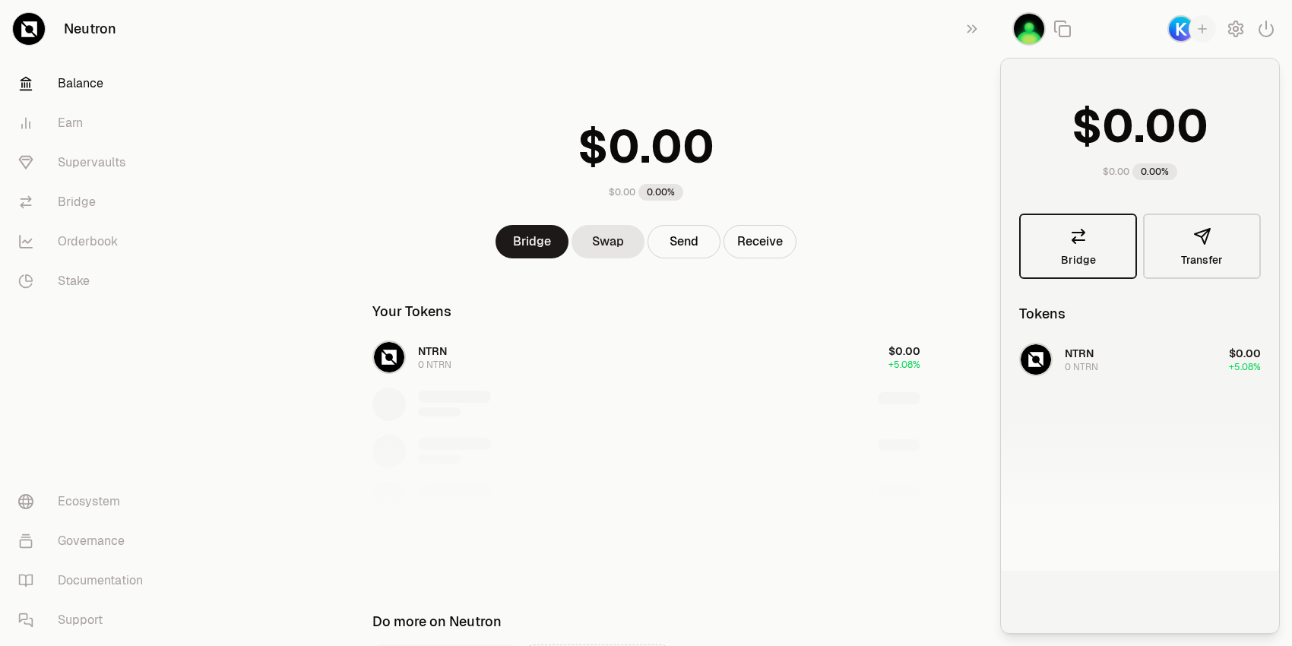
click at [1109, 230] on link "Bridge" at bounding box center [1078, 246] width 118 height 65
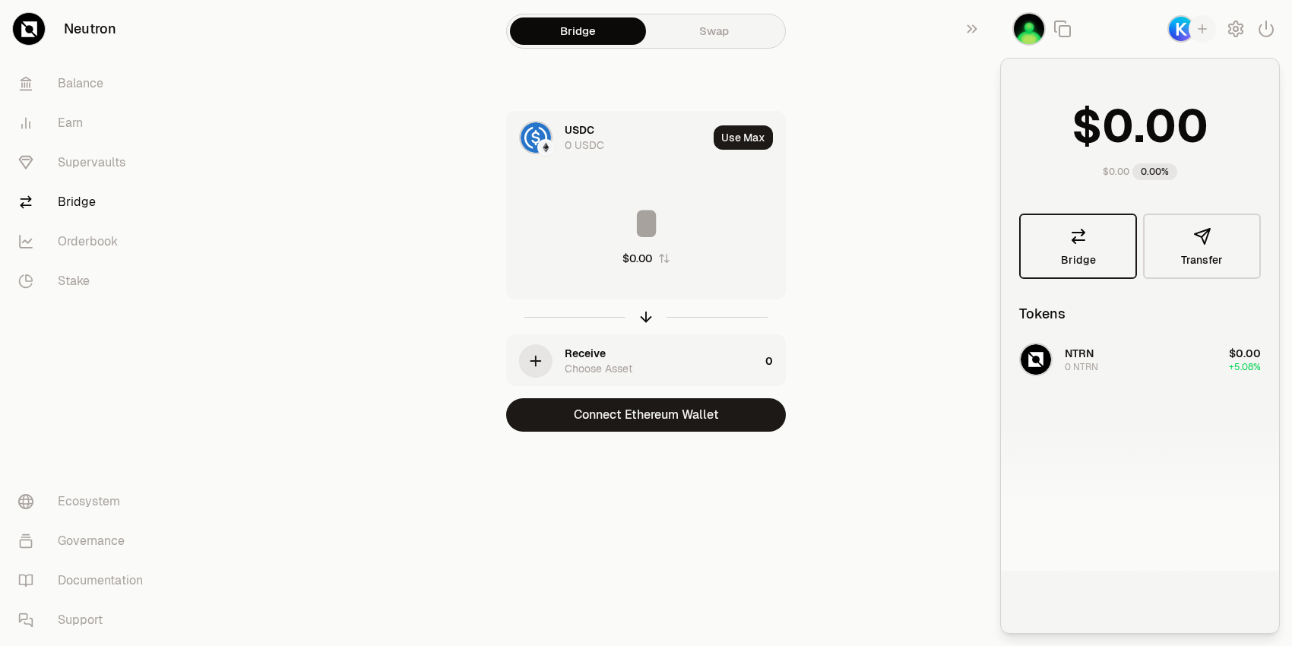
click at [1109, 230] on link "Bridge" at bounding box center [1078, 246] width 118 height 65
click at [1202, 26] on icon "button" at bounding box center [1202, 28] width 9 height 9
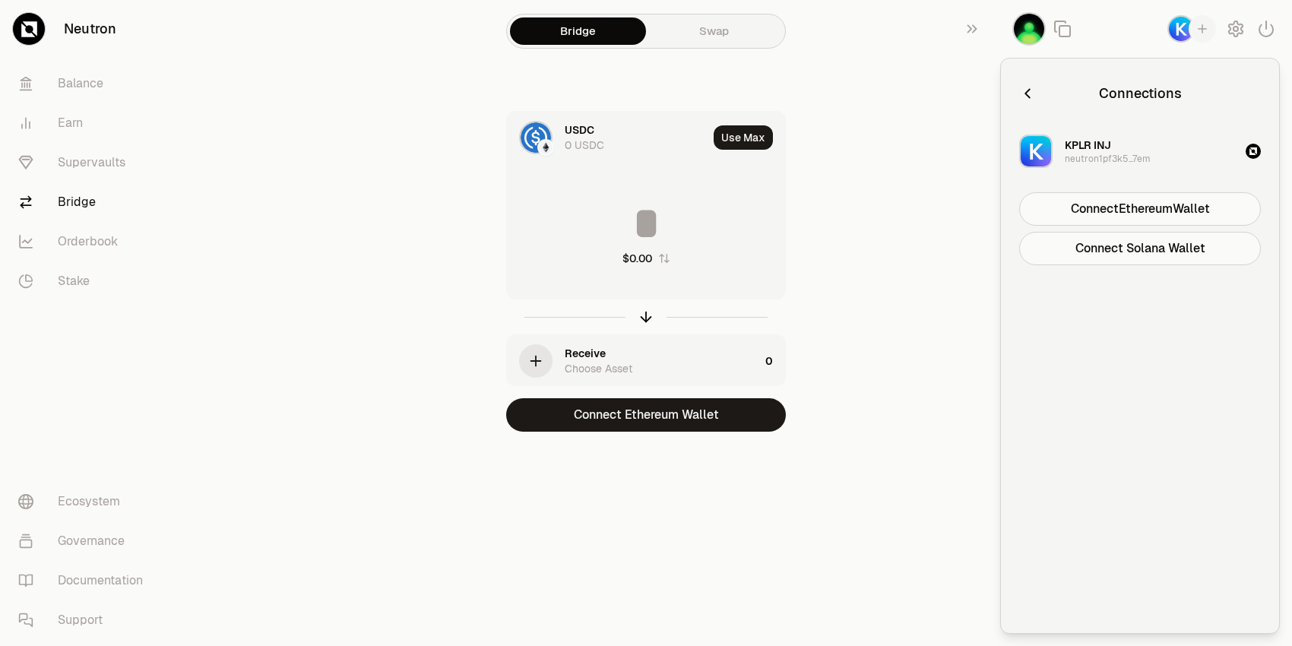
click at [1202, 25] on icon "button" at bounding box center [1202, 28] width 9 height 9
click at [1256, 150] on icon "button" at bounding box center [1254, 151] width 8 height 8
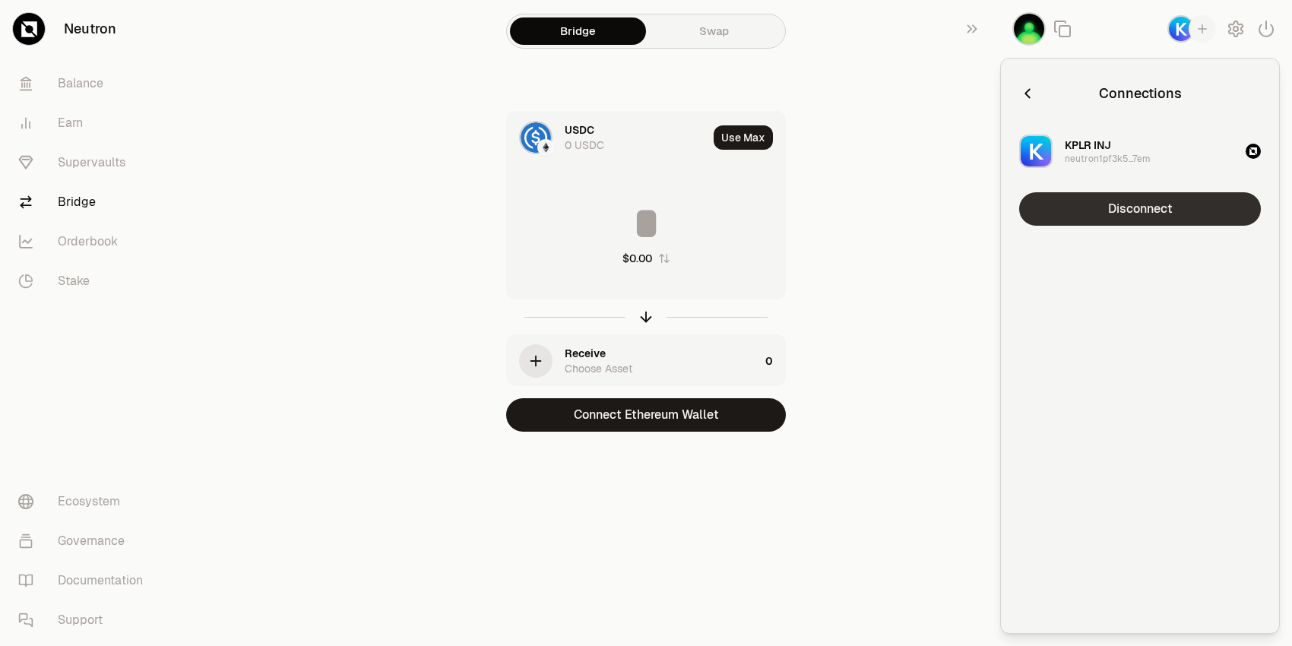
click at [1212, 201] on button "Disconnect" at bounding box center [1140, 208] width 242 height 33
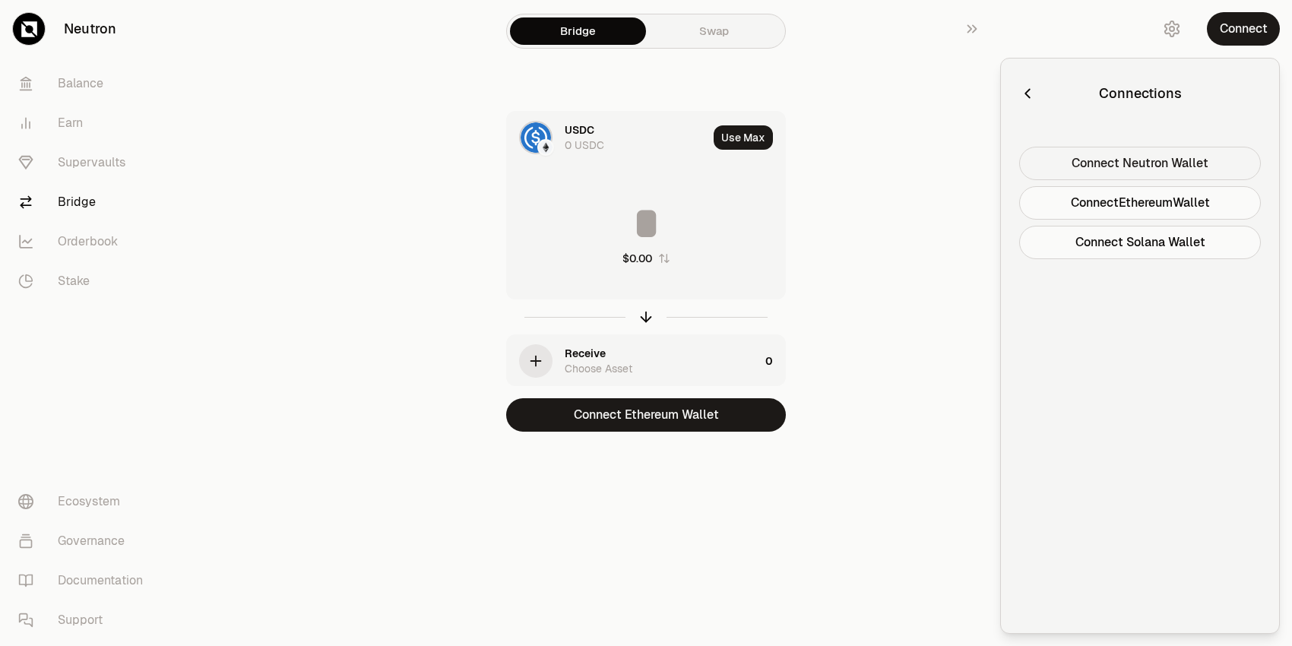
click at [1181, 157] on button "Connect Neutron Wallet" at bounding box center [1140, 163] width 242 height 33
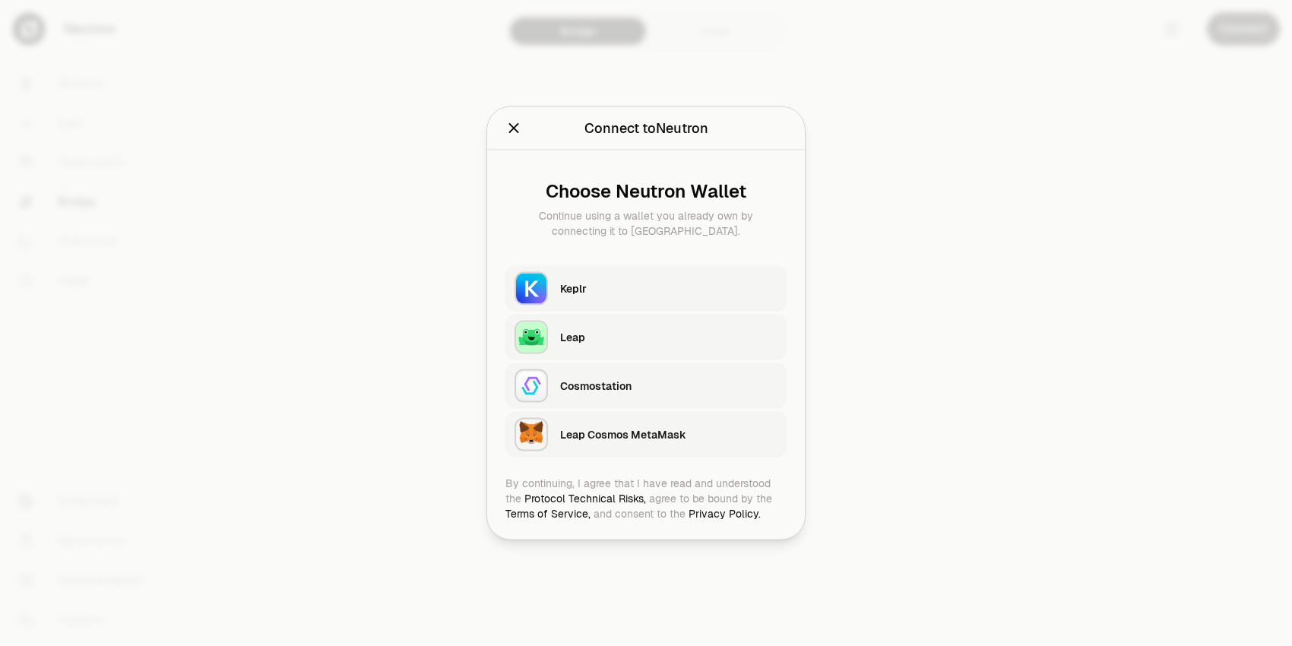
click at [634, 295] on div "Keplr" at bounding box center [668, 288] width 217 height 15
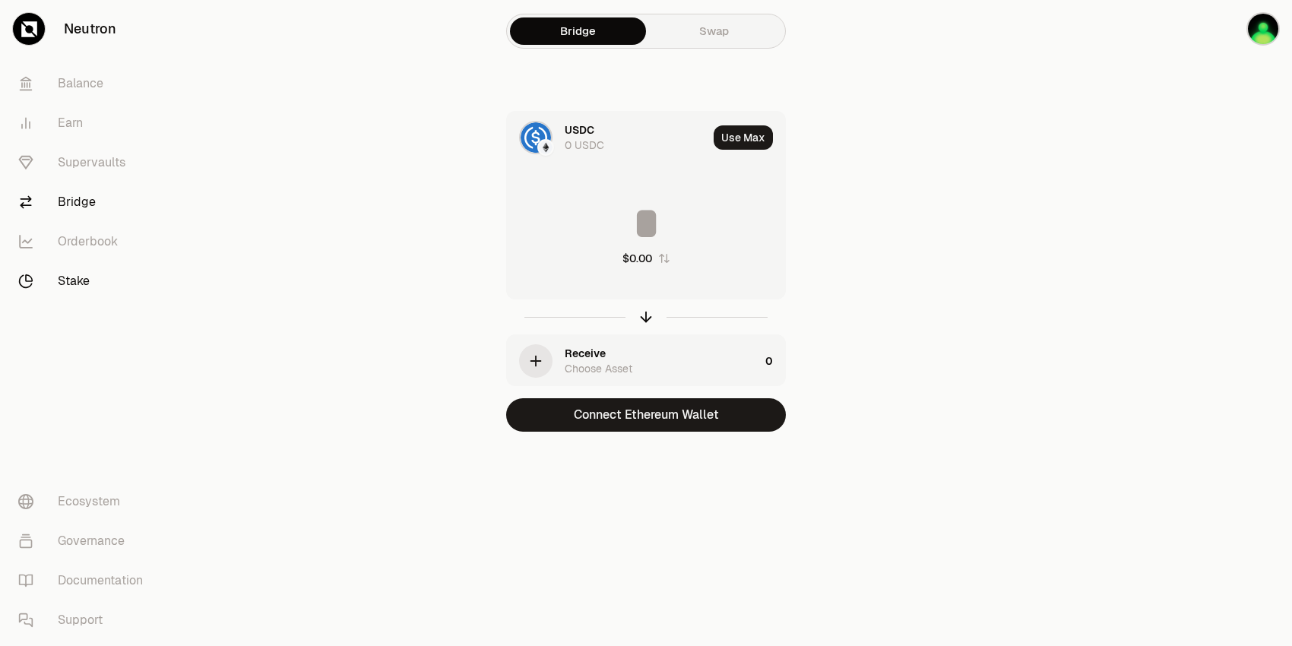
click at [104, 287] on link "Stake" at bounding box center [85, 281] width 158 height 40
